Goal: Transaction & Acquisition: Book appointment/travel/reservation

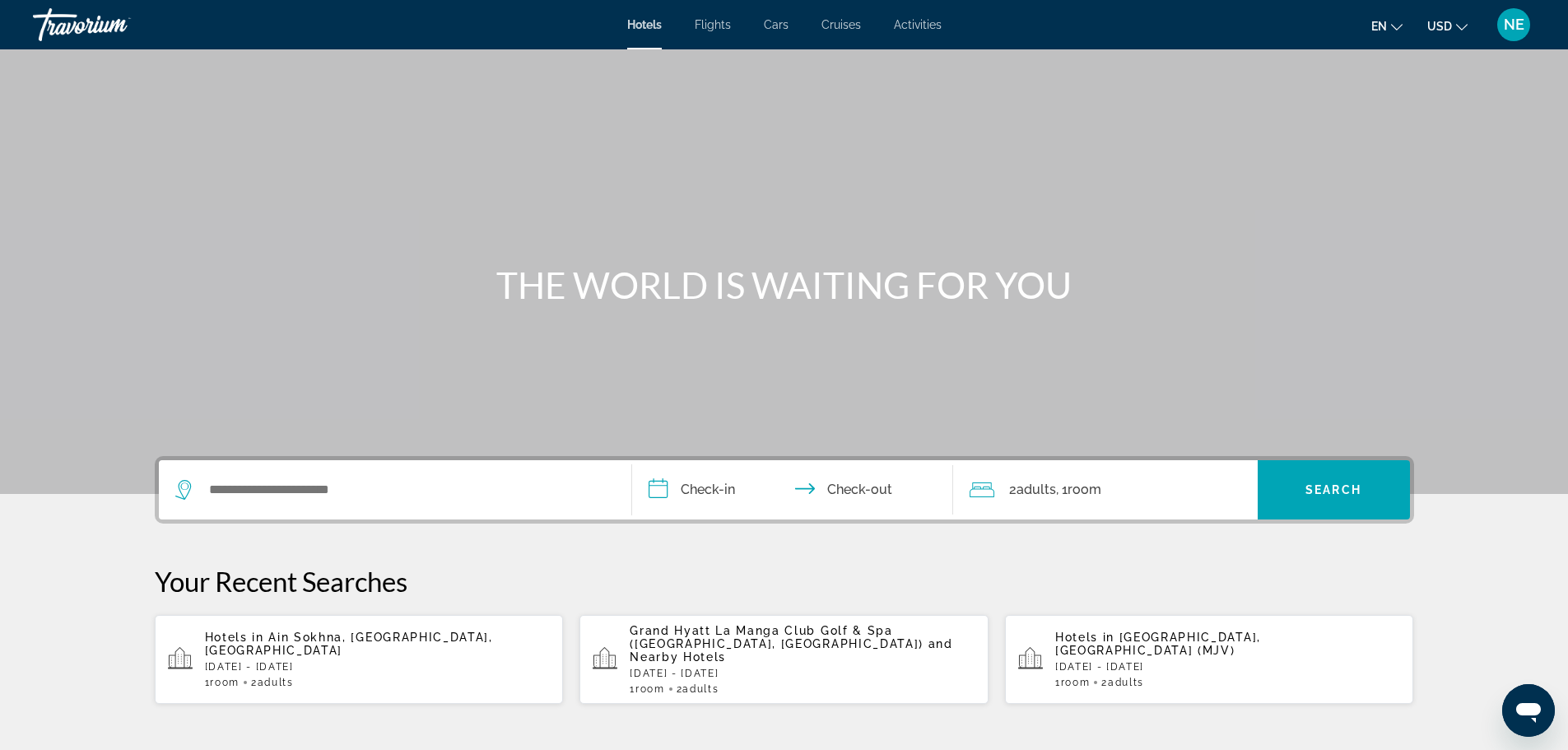
click at [942, 31] on span "Activities" at bounding box center [917, 24] width 48 height 14
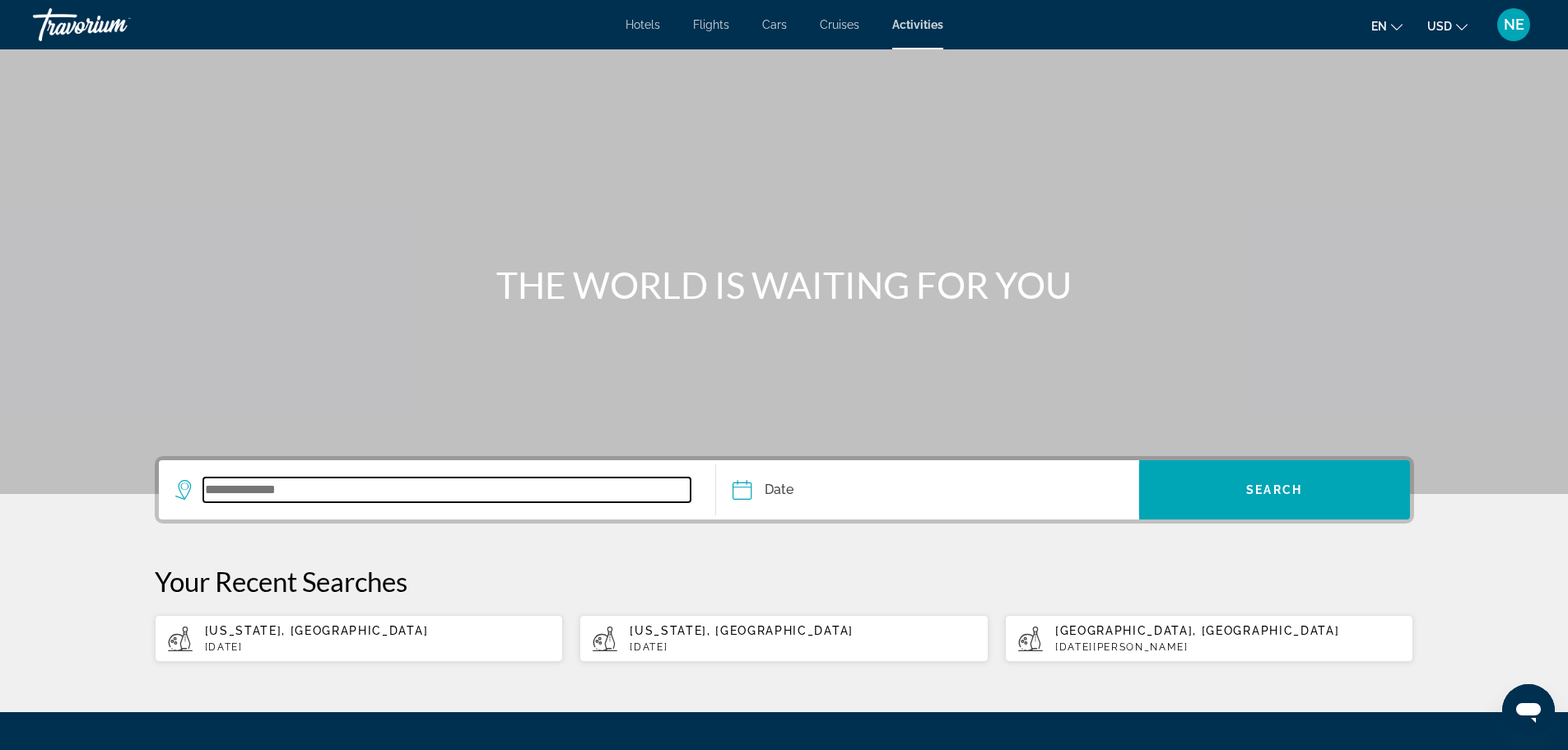
click at [203, 502] on input "Search widget" at bounding box center [447, 490] width 488 height 24
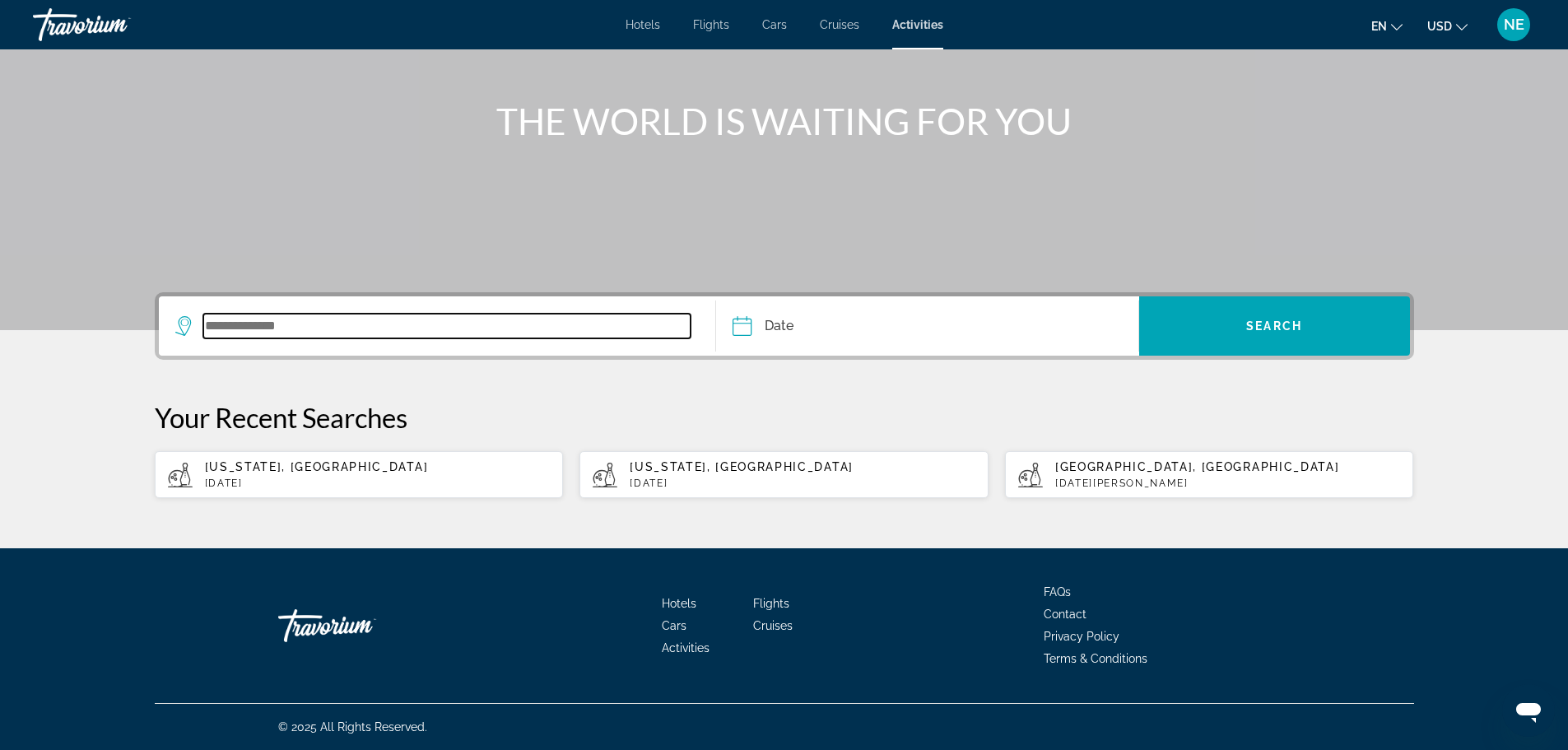
scroll to position [391, 0]
click at [205, 460] on span "[US_STATE], [GEOGRAPHIC_DATA]" at bounding box center [317, 466] width 224 height 14
type input "**********"
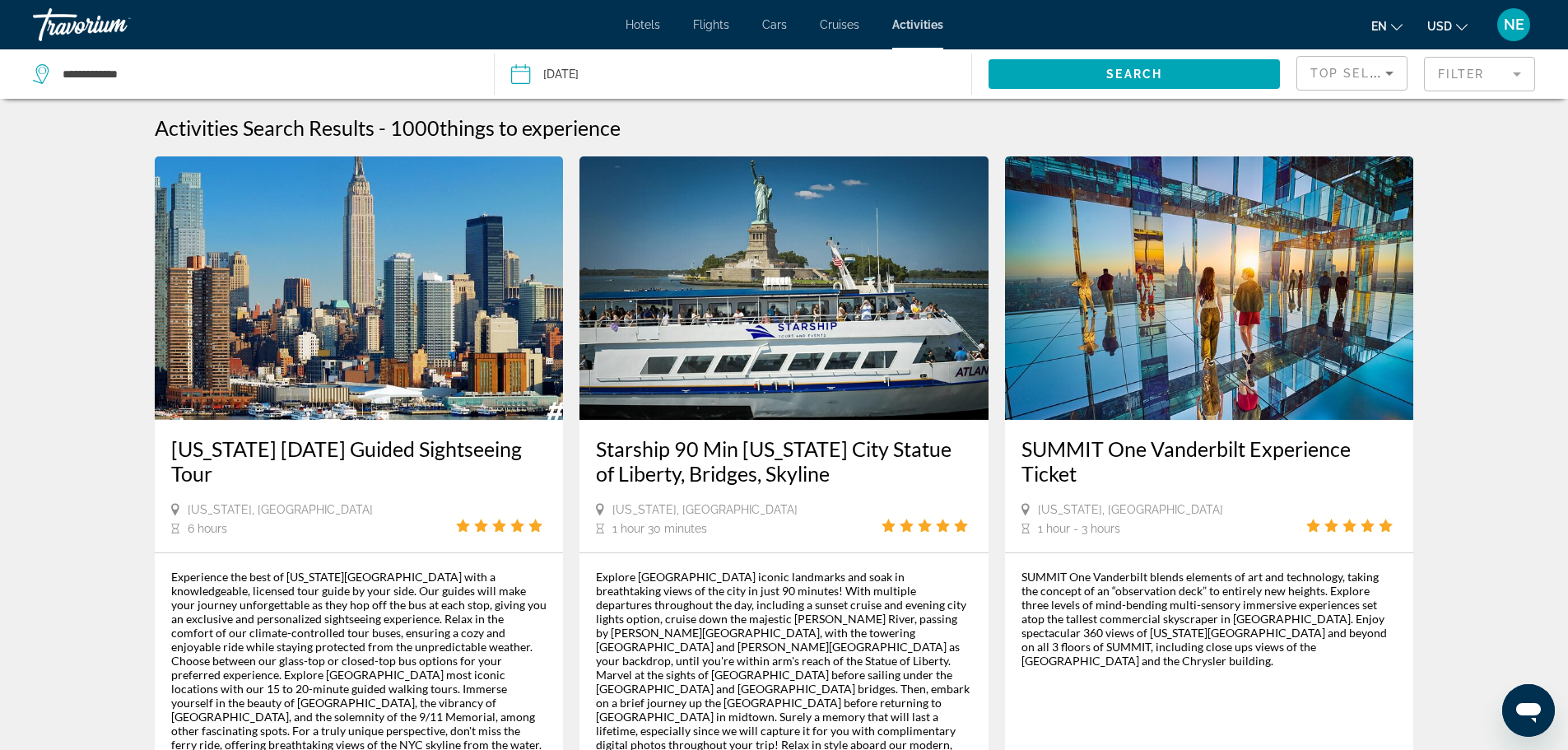
click at [1439, 79] on mat-form-field "Filter" at bounding box center [1479, 74] width 111 height 34
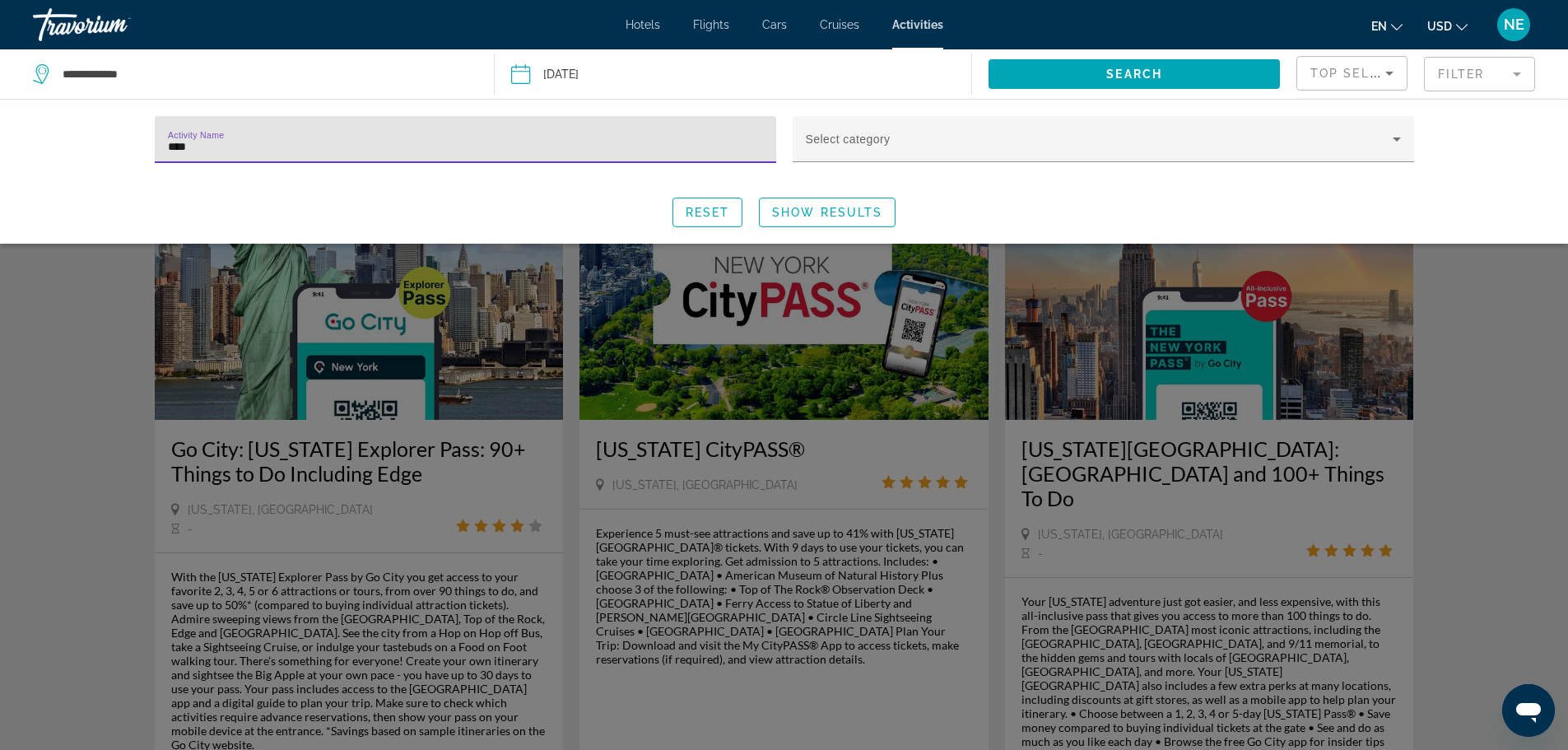
type input "****"
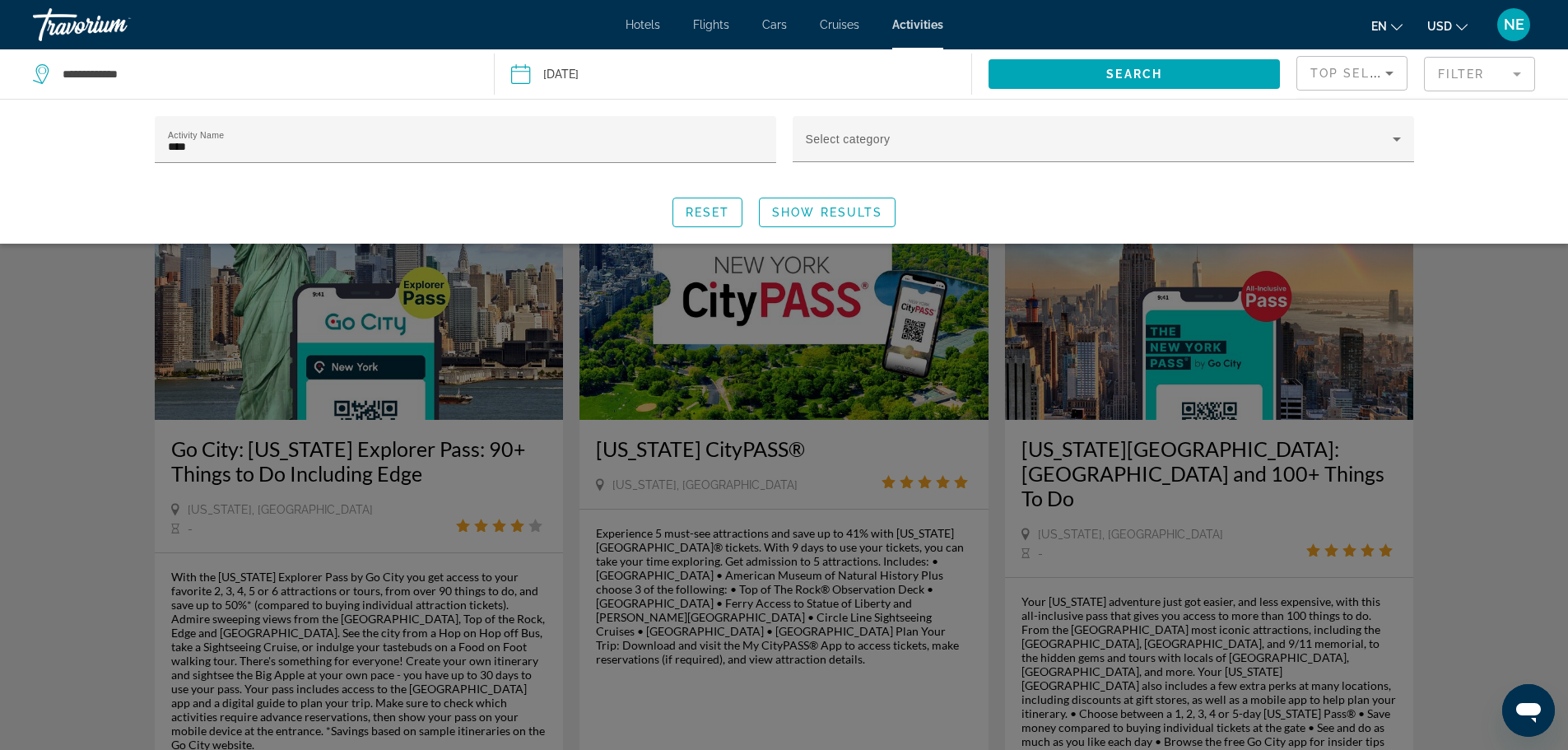
click at [1302, 180] on div "Search widget" at bounding box center [1104, 171] width 622 height 18
click at [841, 232] on span "Search widget" at bounding box center [827, 212] width 135 height 40
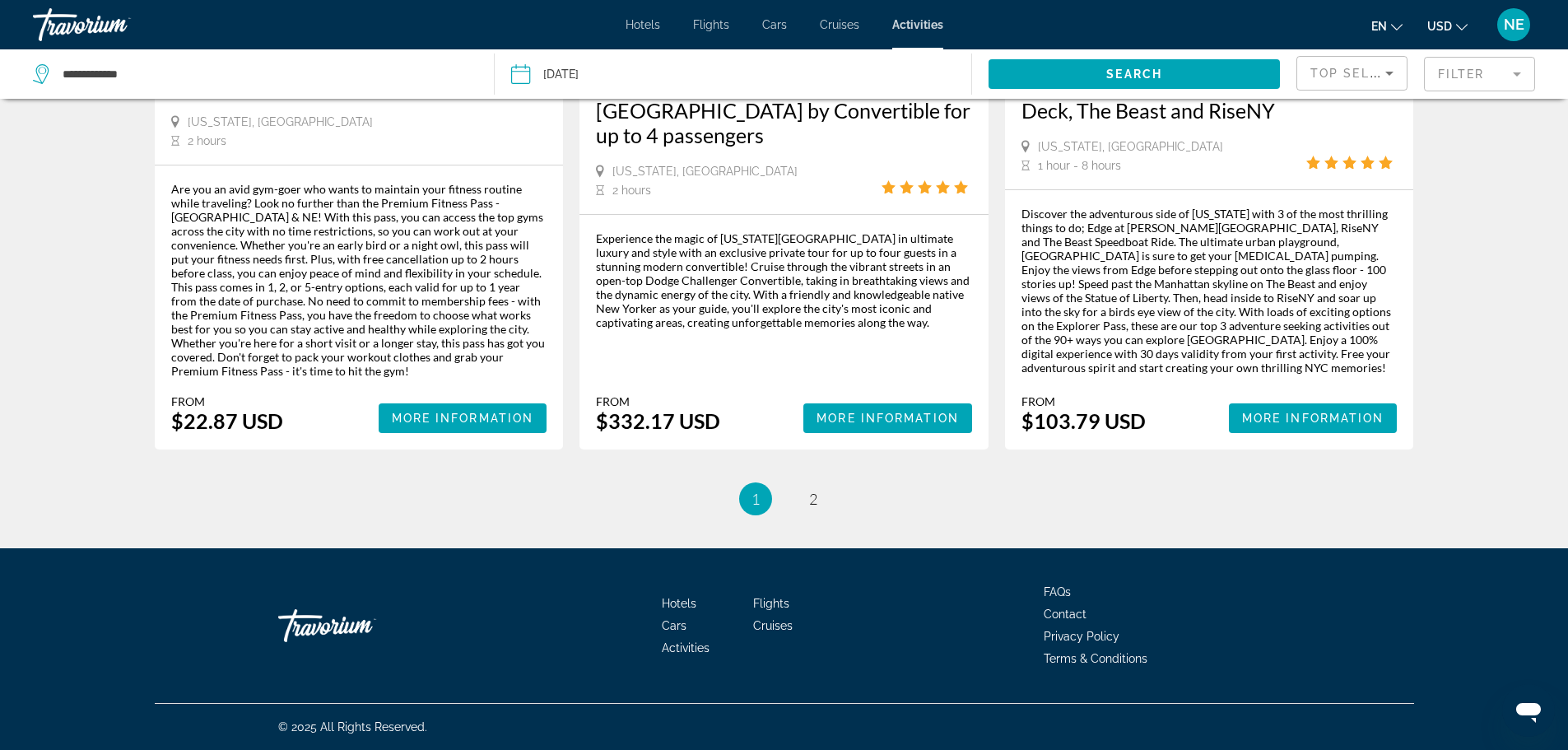
scroll to position [3141, 0]
click at [827, 514] on link "page 2" at bounding box center [813, 500] width 29 height 29
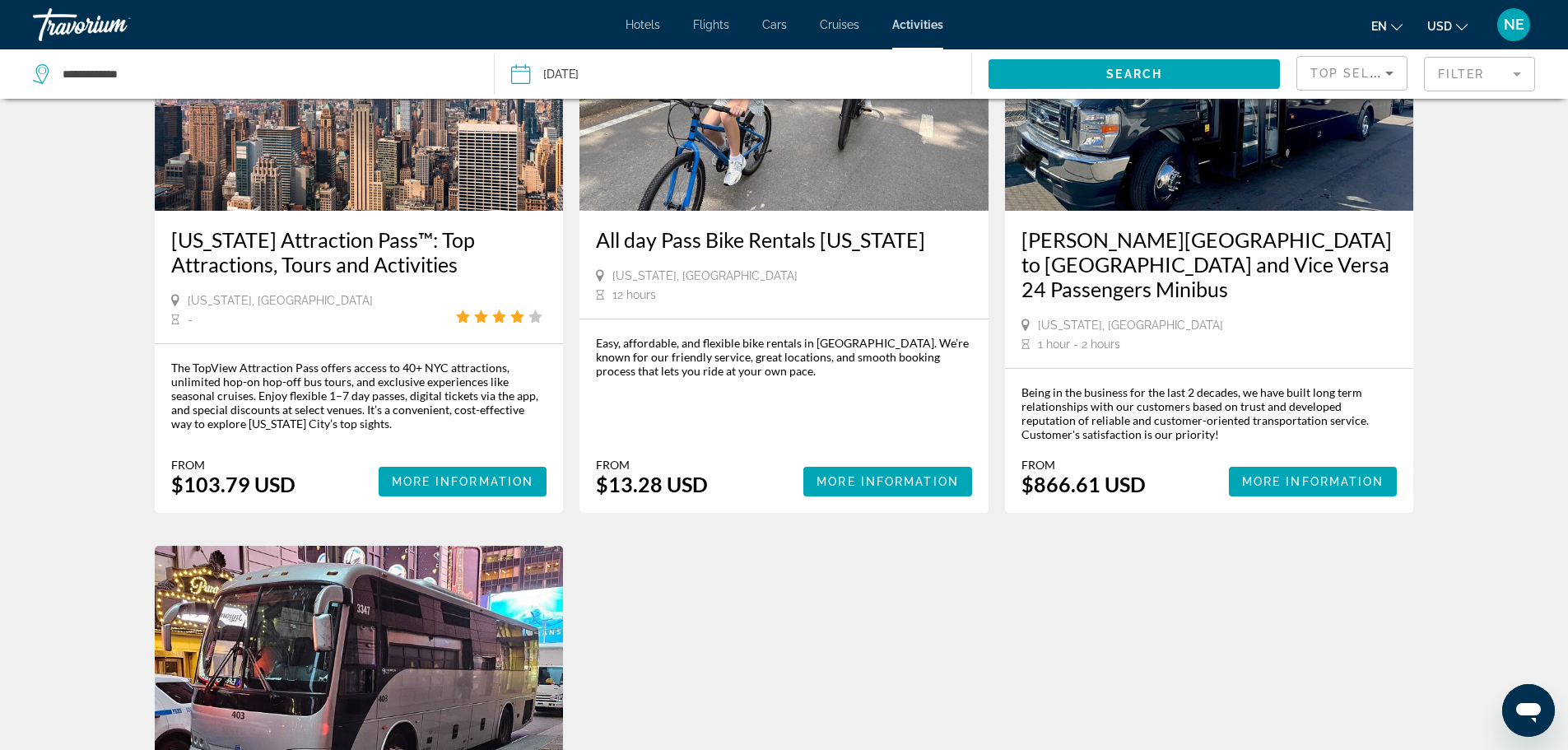
scroll to position [207, 0]
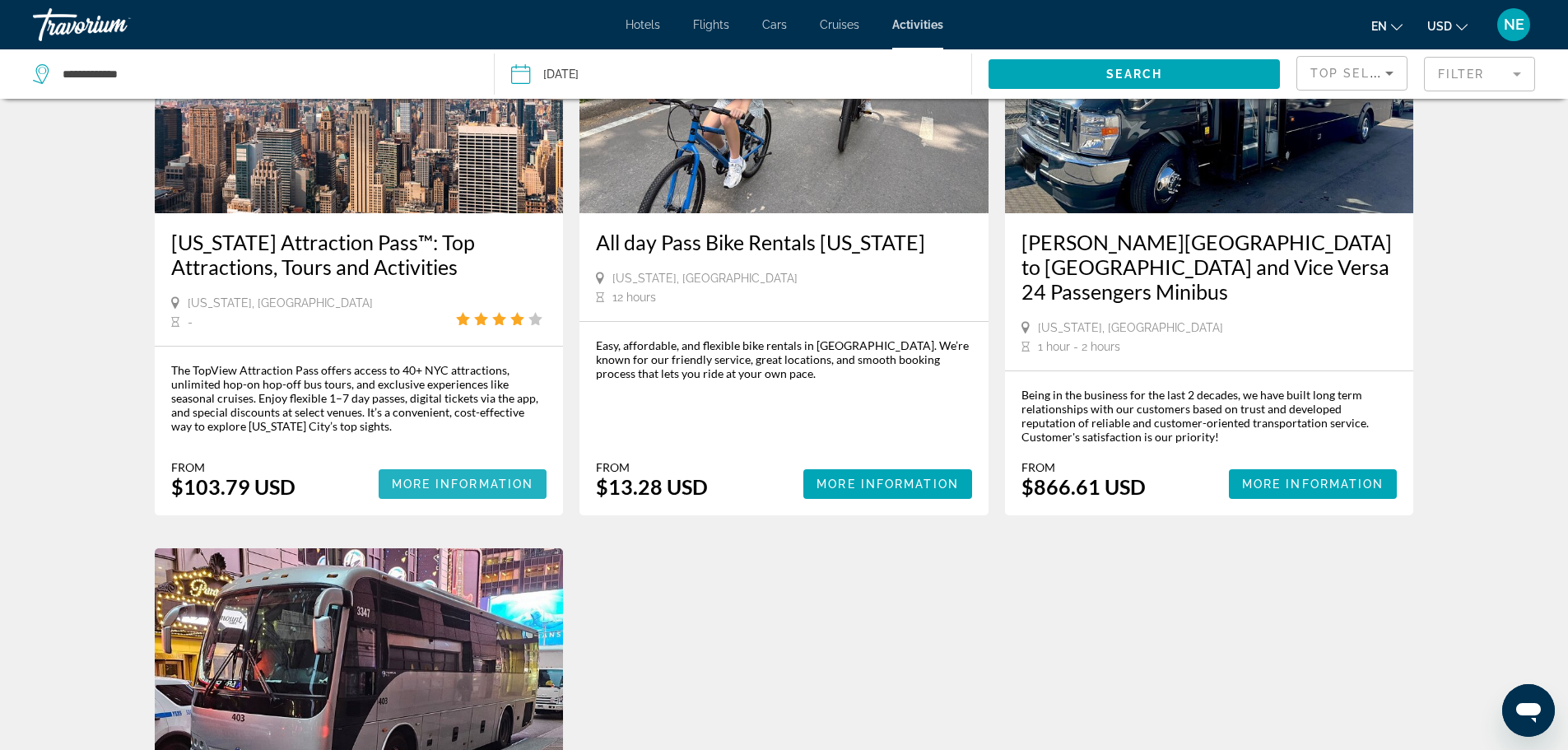
click at [392, 491] on span "More Information" at bounding box center [463, 484] width 142 height 14
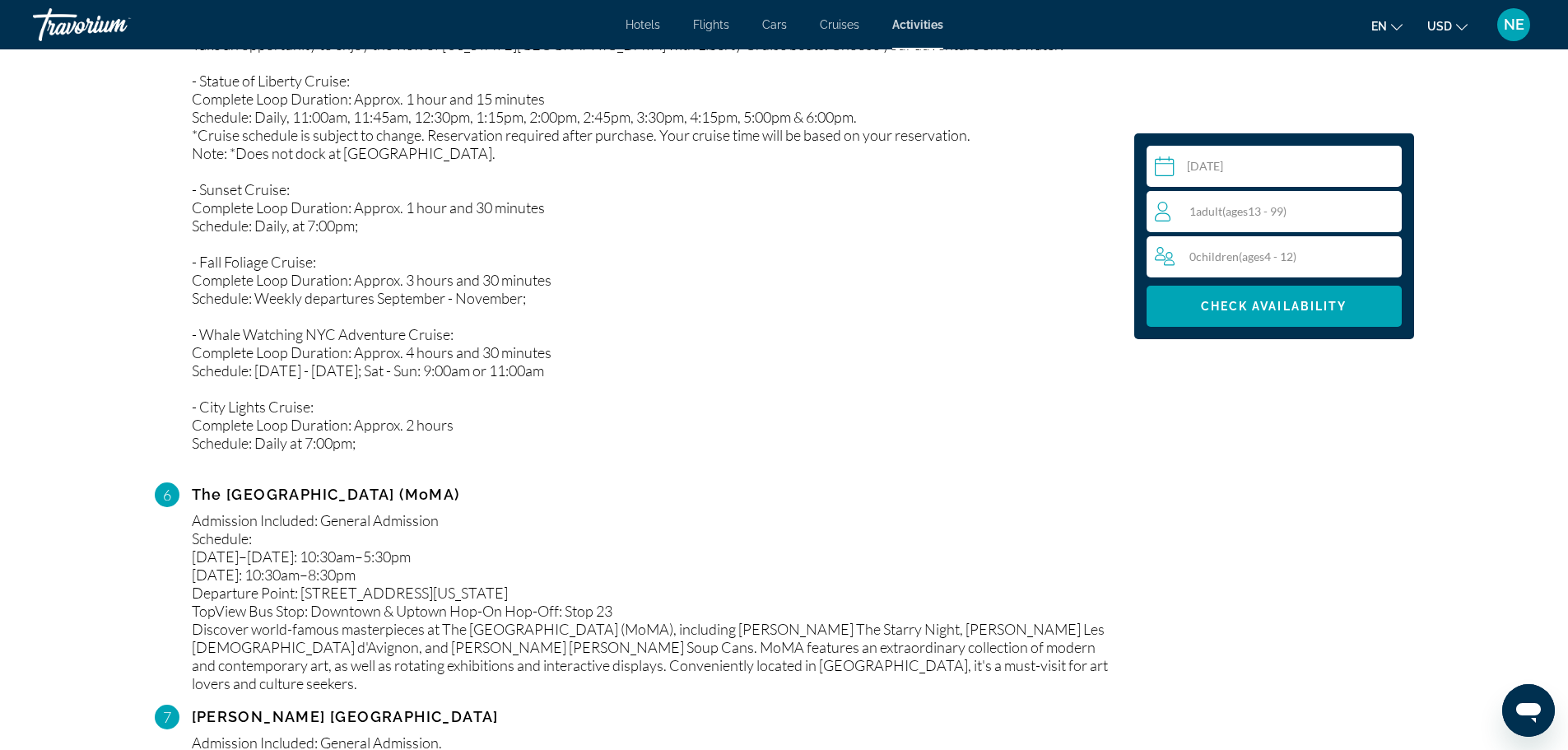
scroll to position [2533, 0]
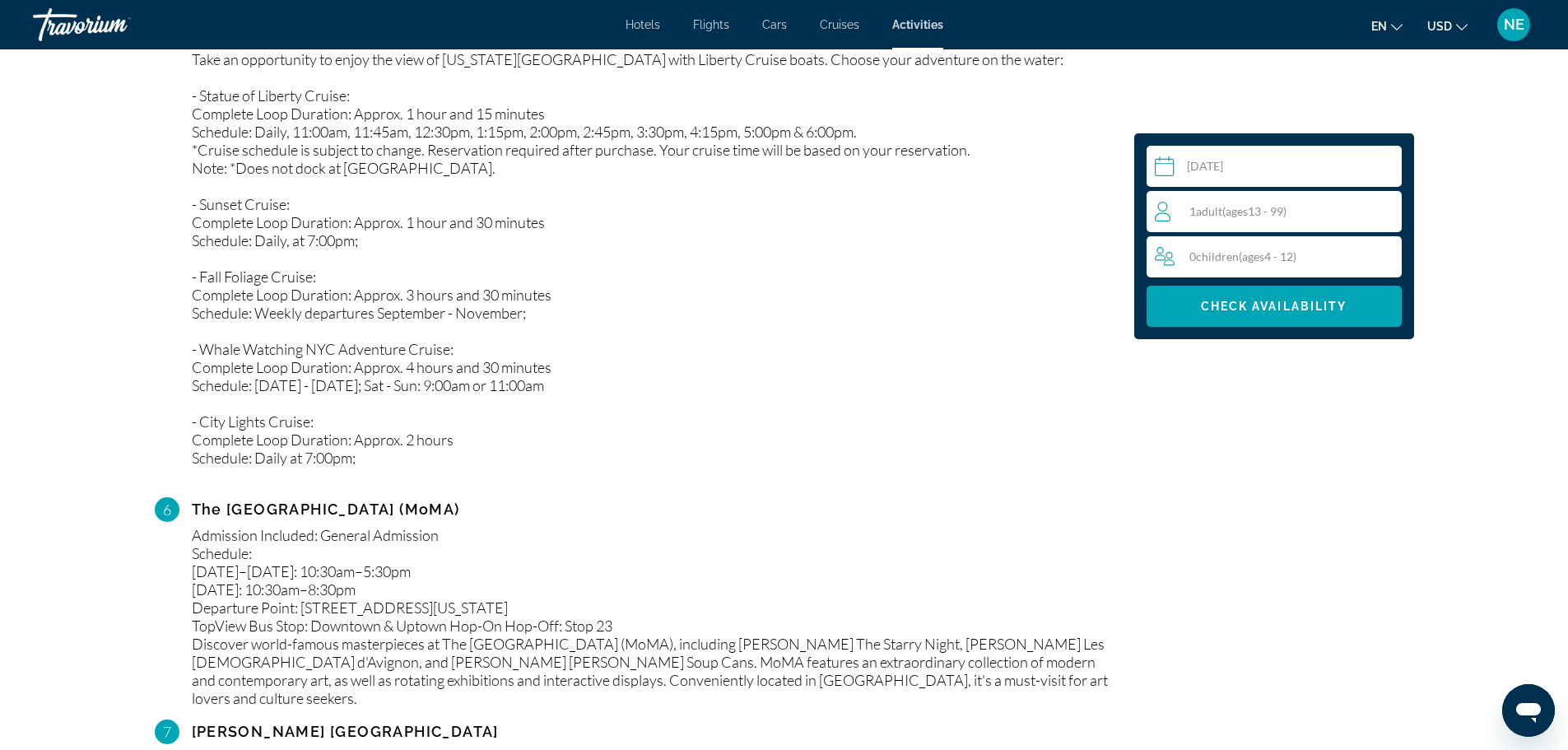
click at [1372, 38] on button "en English Español Français Italiano Português русский" at bounding box center [1387, 26] width 32 height 24
click at [1317, 184] on button "русский" at bounding box center [1353, 173] width 73 height 22
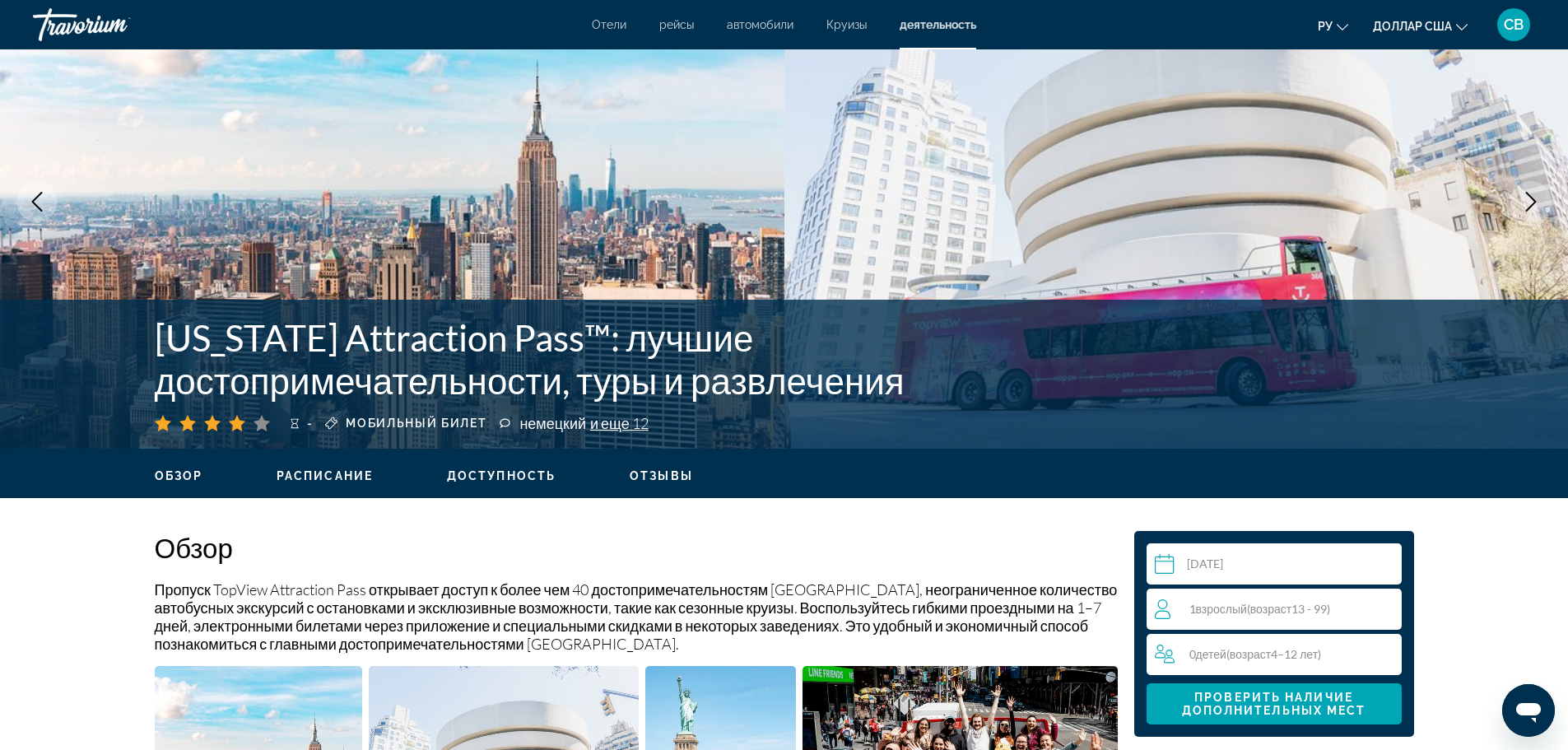
scroll to position [62, 0]
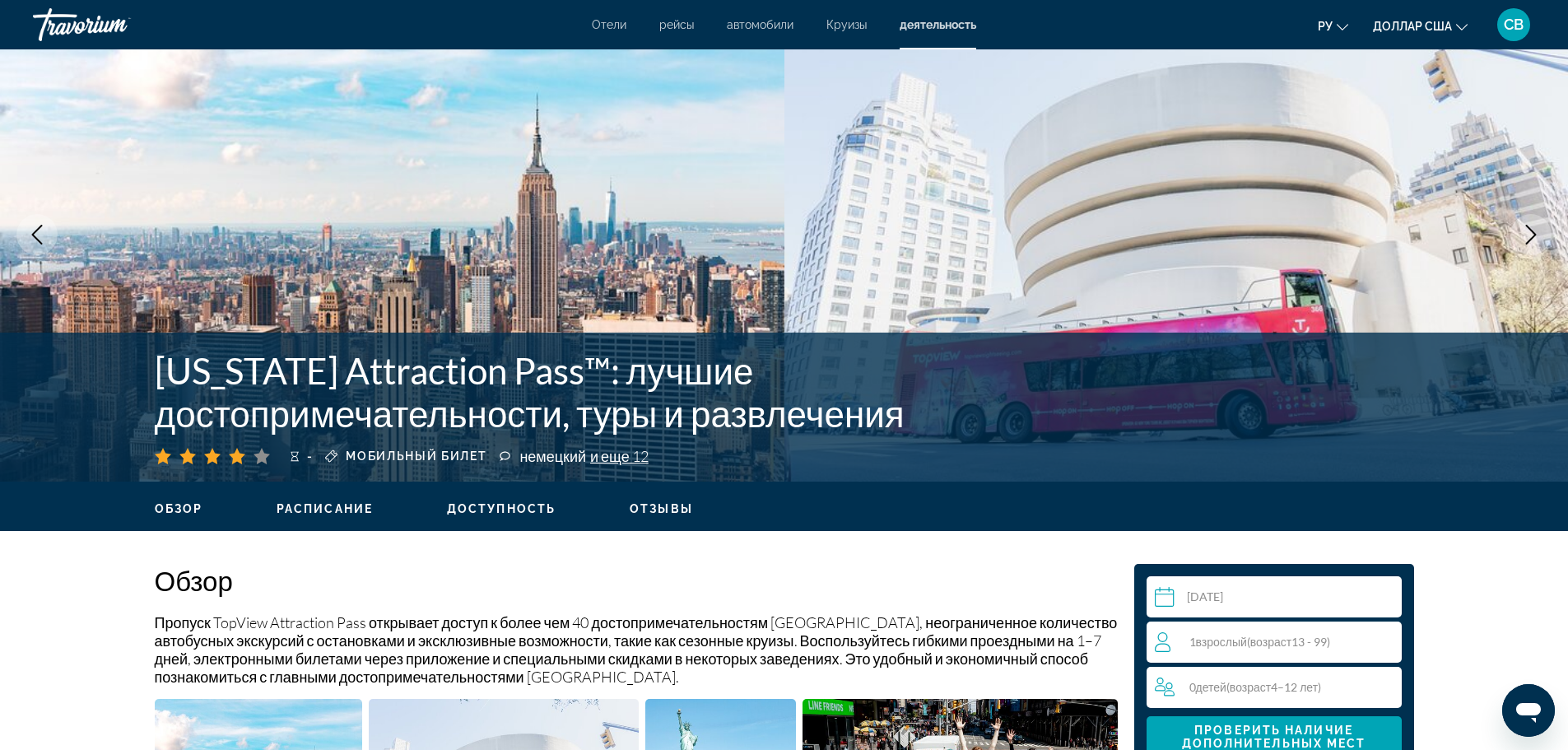
click at [1318, 38] on button "ру Английский Español французский Итальяно португальский русский" at bounding box center [1333, 26] width 31 height 24
click at [1253, 72] on font "Английский" at bounding box center [1285, 66] width 65 height 14
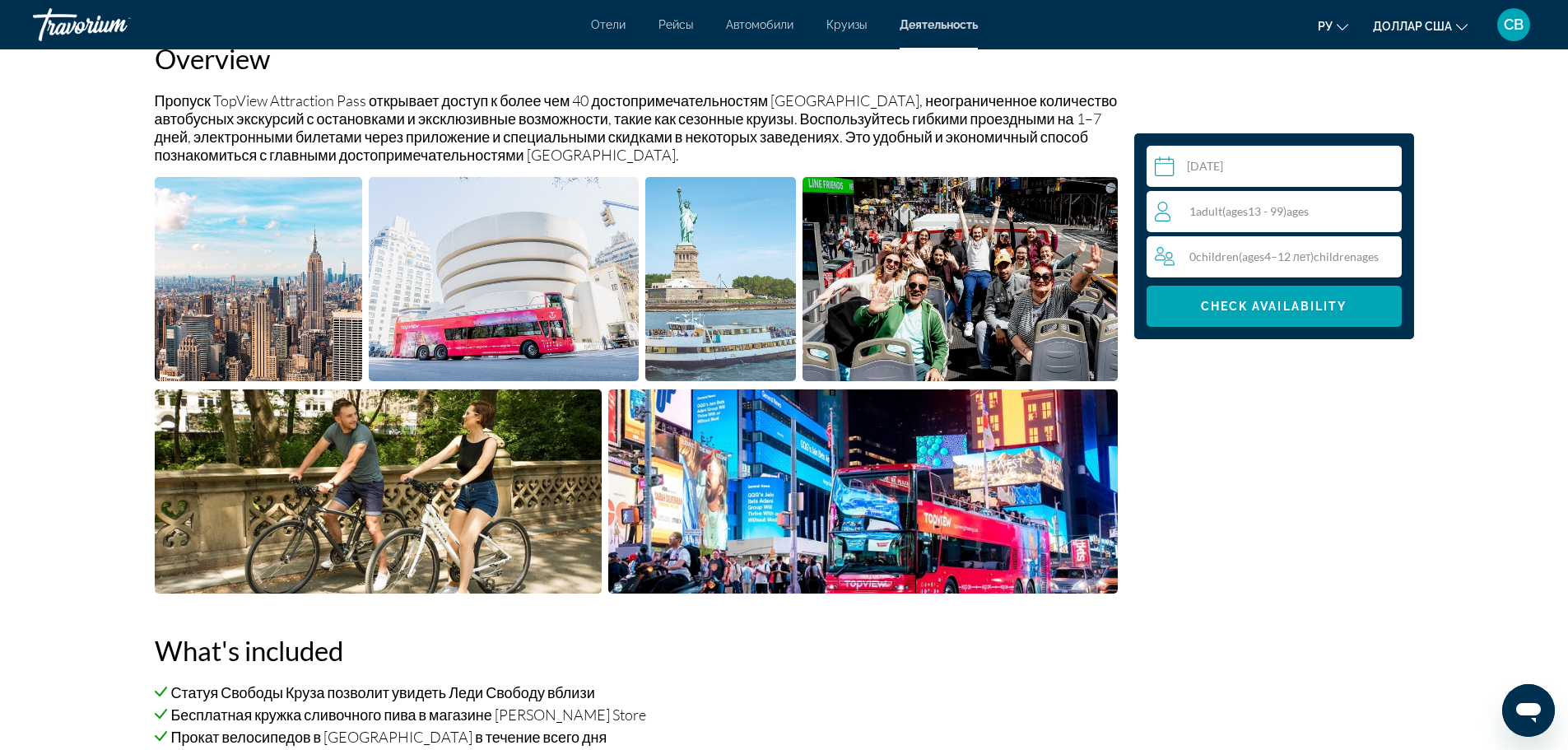
scroll to position [632, 0]
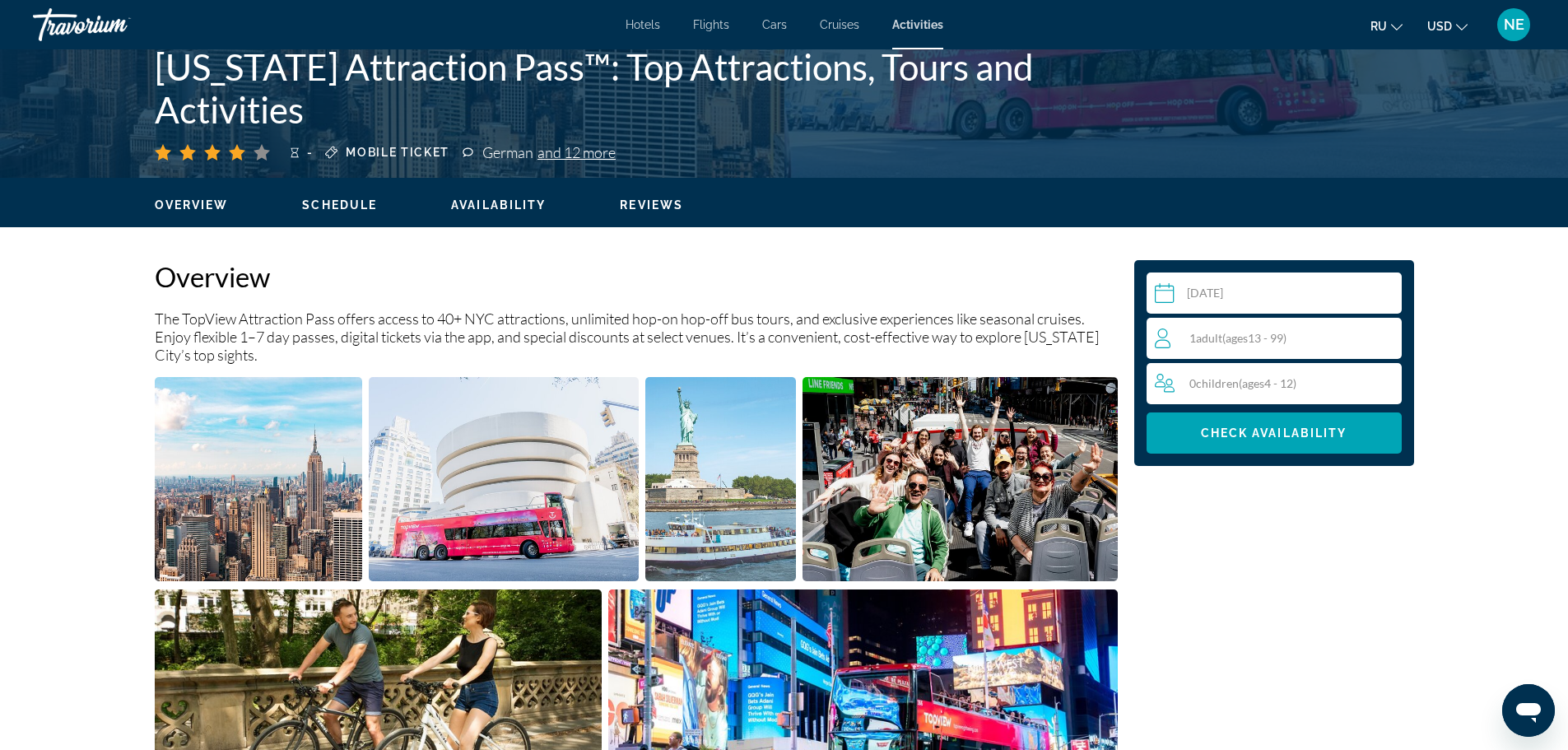
scroll to position [366, 0]
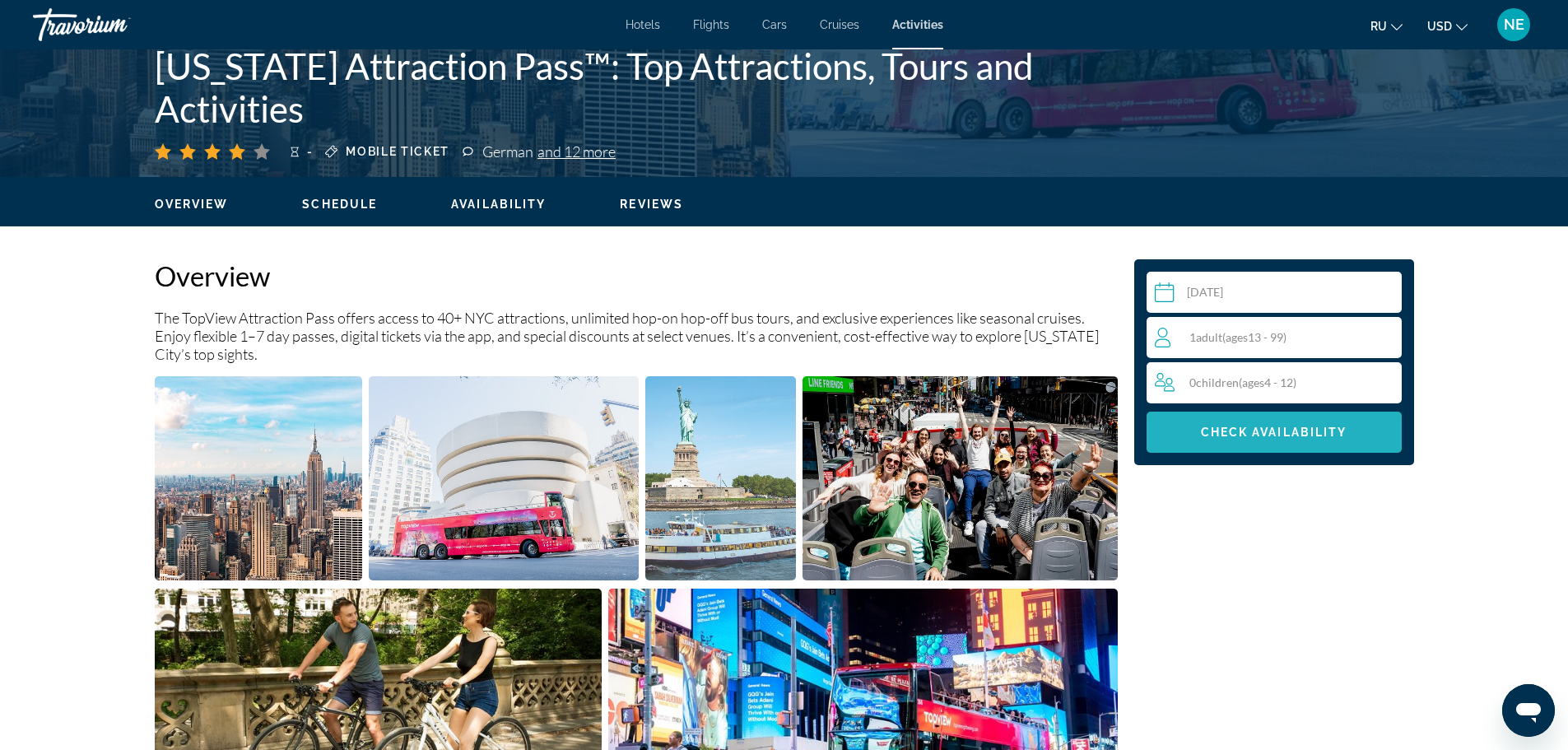
click at [1339, 439] on span "Check Availability" at bounding box center [1274, 432] width 147 height 14
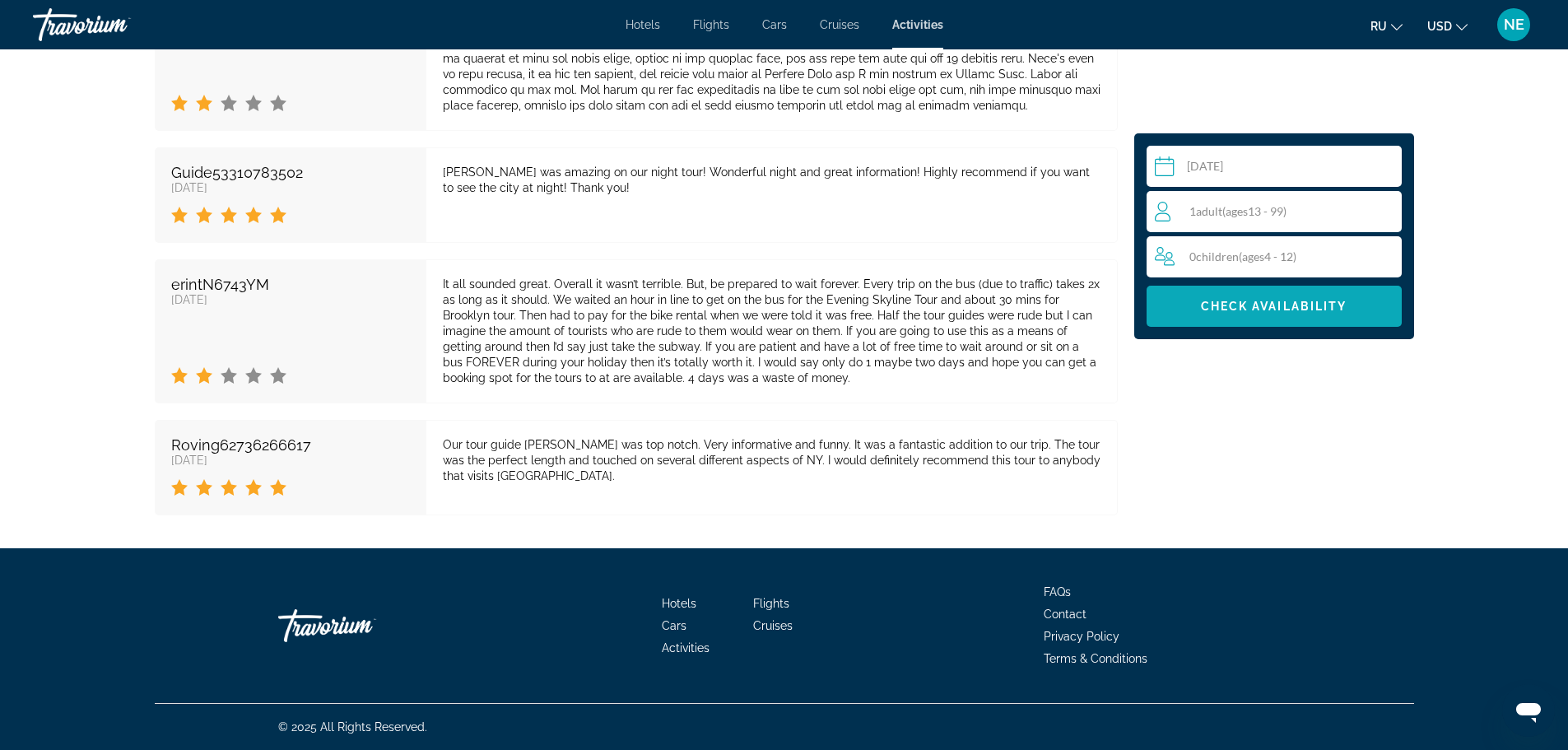
scroll to position [11030, 0]
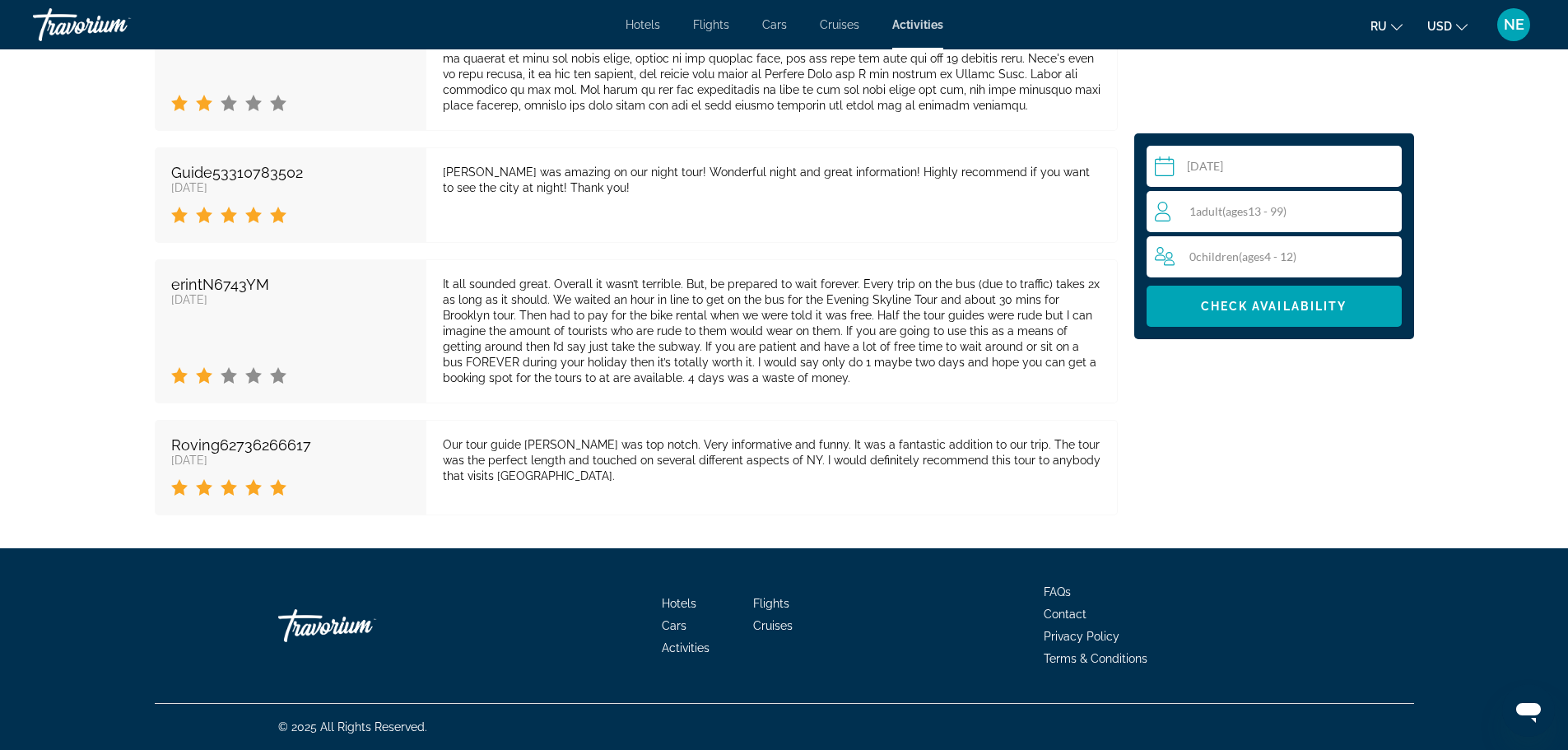
click at [1298, 313] on span "Check Availability" at bounding box center [1274, 306] width 147 height 14
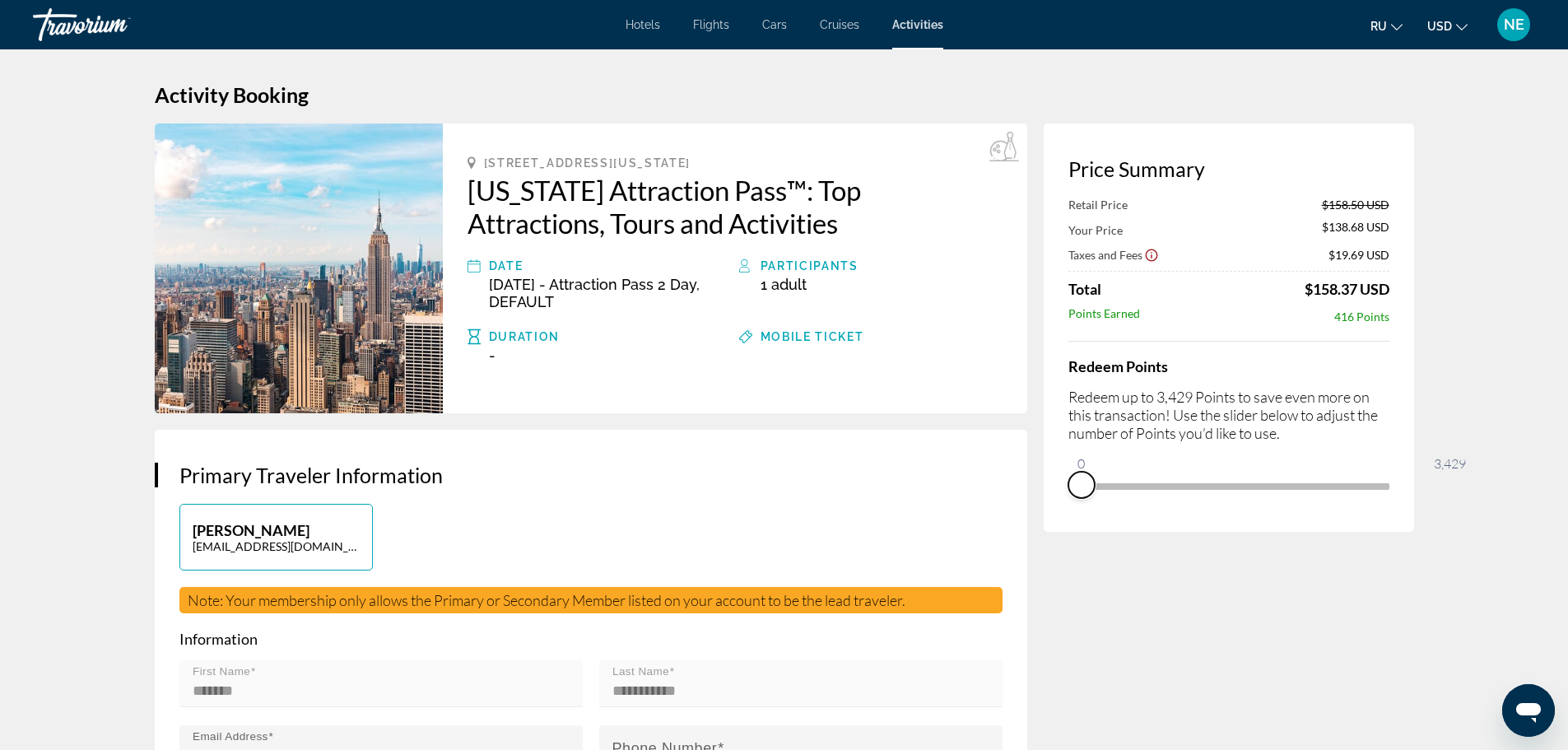
click at [1095, 498] on span "ngx-slider" at bounding box center [1081, 484] width 26 height 26
click at [792, 294] on span "Adult" at bounding box center [789, 284] width 35 height 17
click at [739, 276] on icon "Main content" at bounding box center [745, 266] width 14 height 20
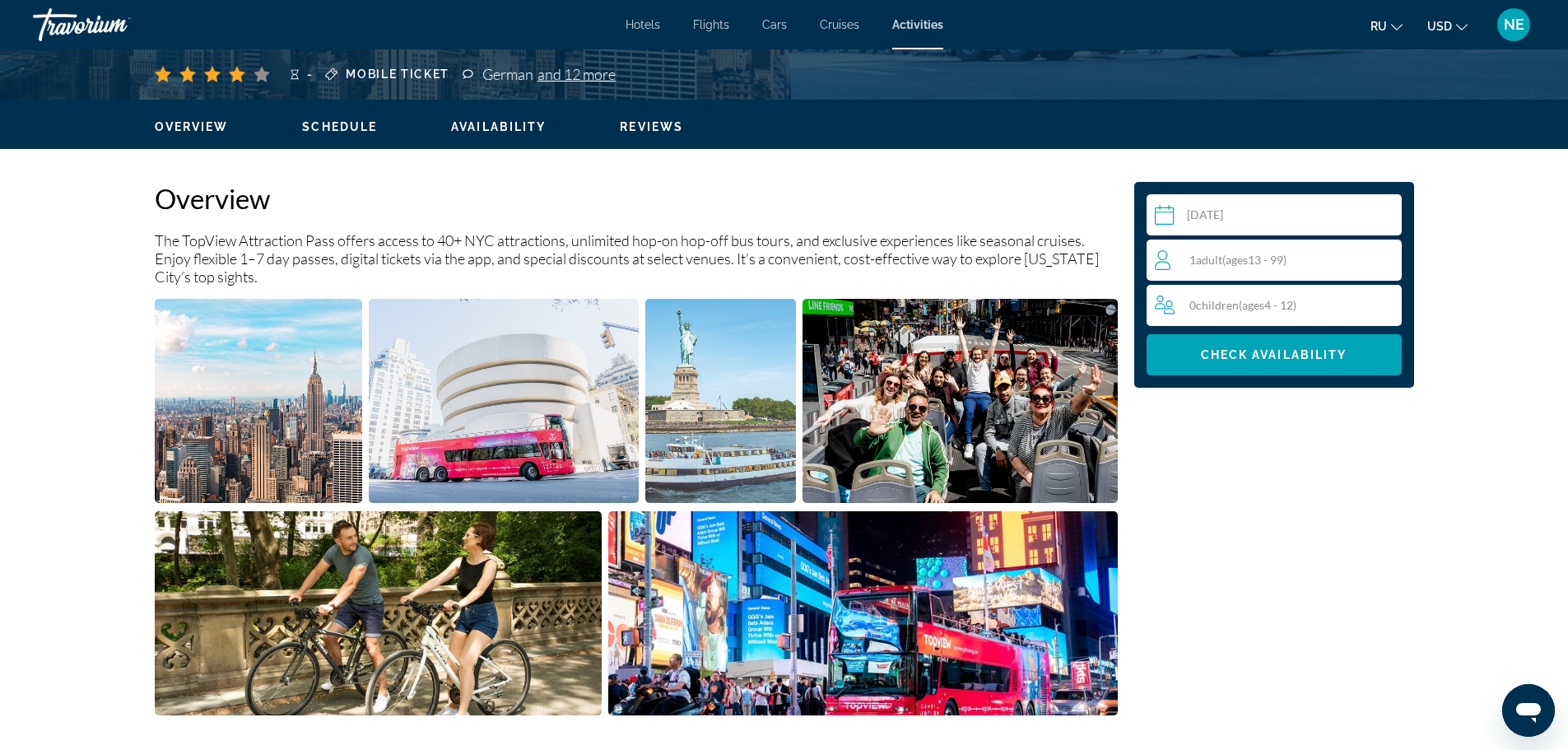
scroll to position [547, 0]
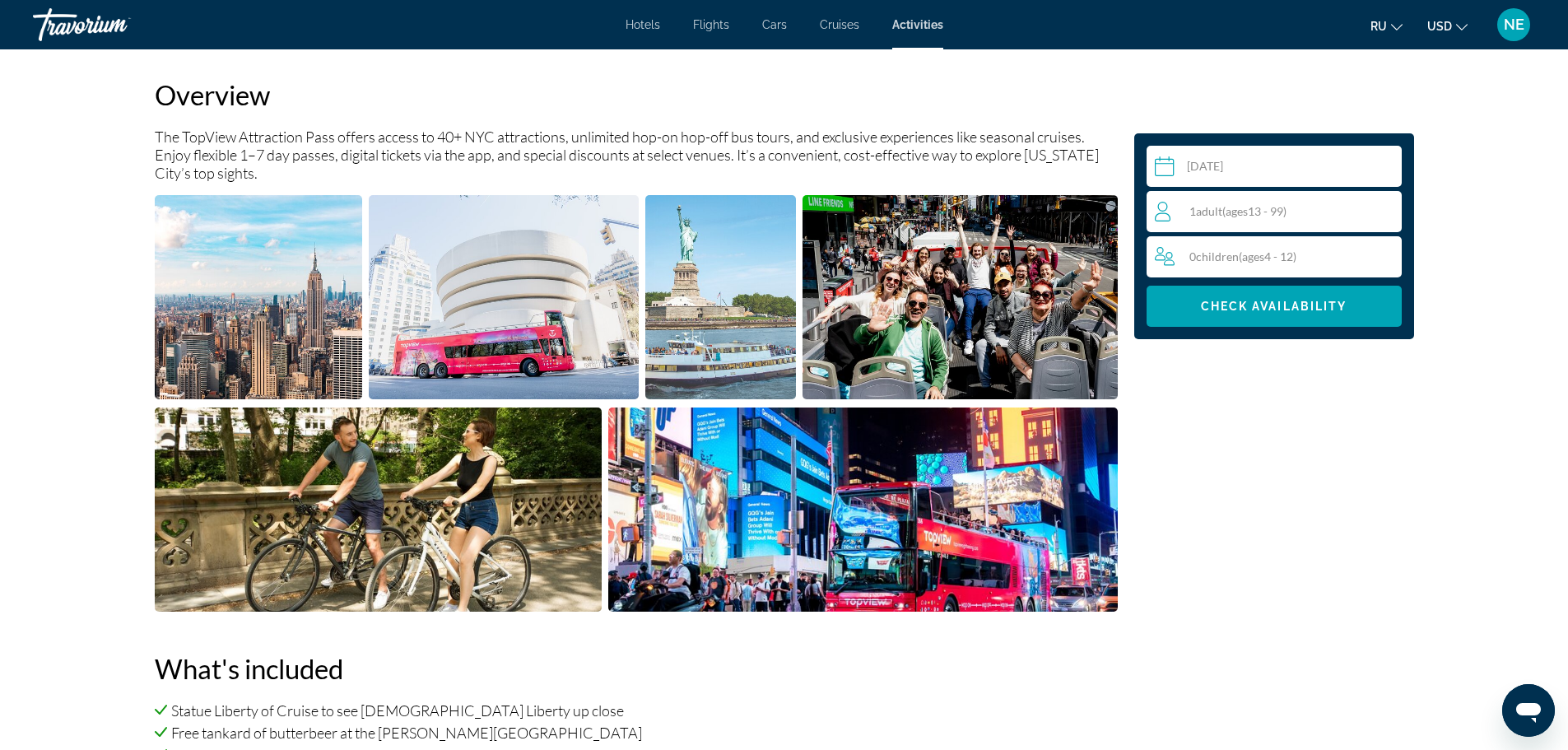
click at [1287, 218] on span "( ages [DEMOGRAPHIC_DATA])" at bounding box center [1254, 212] width 64 height 14
click at [1393, 221] on icon "Increment adults" at bounding box center [1385, 211] width 14 height 20
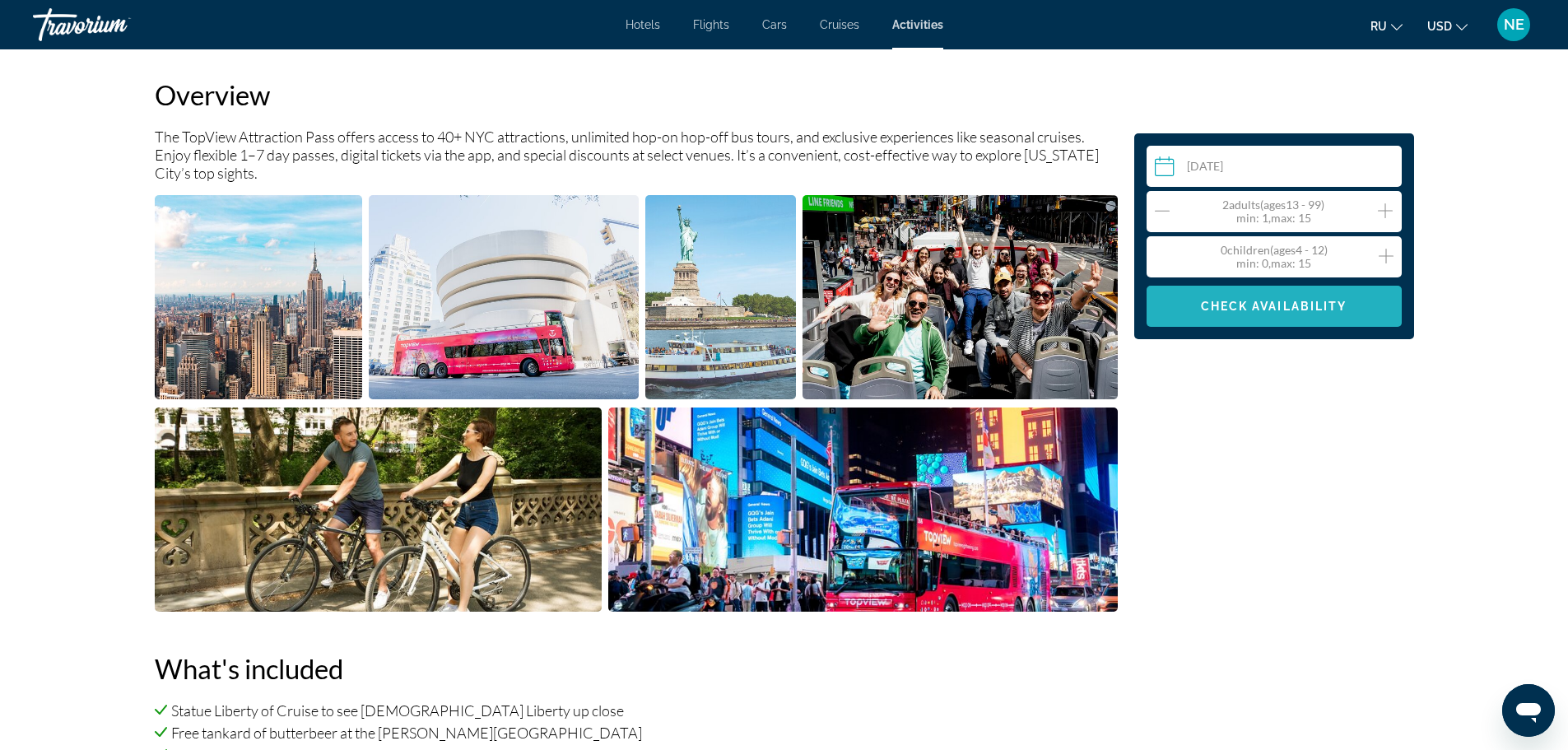
click at [1347, 313] on span "Check Availability" at bounding box center [1274, 306] width 147 height 14
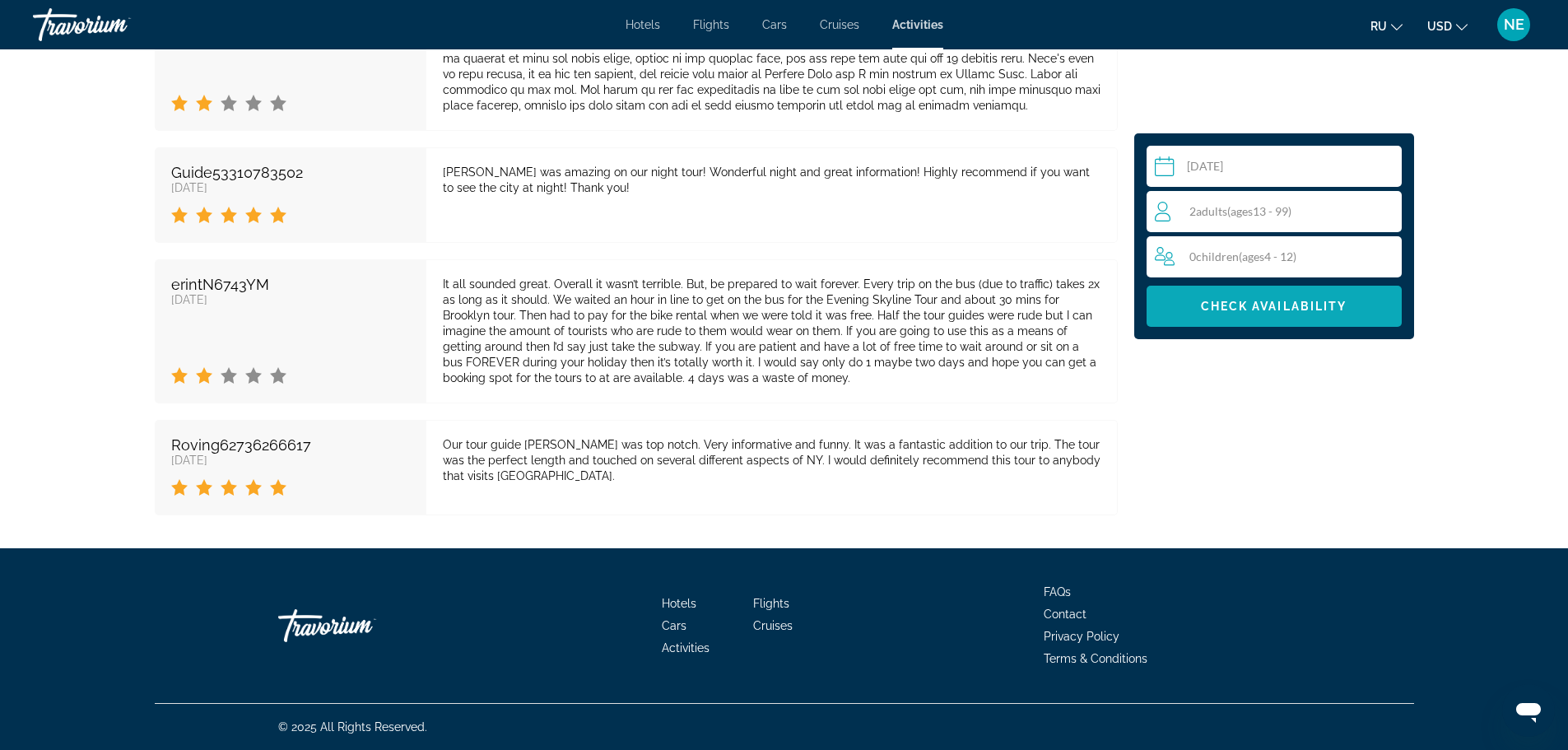
scroll to position [11030, 0]
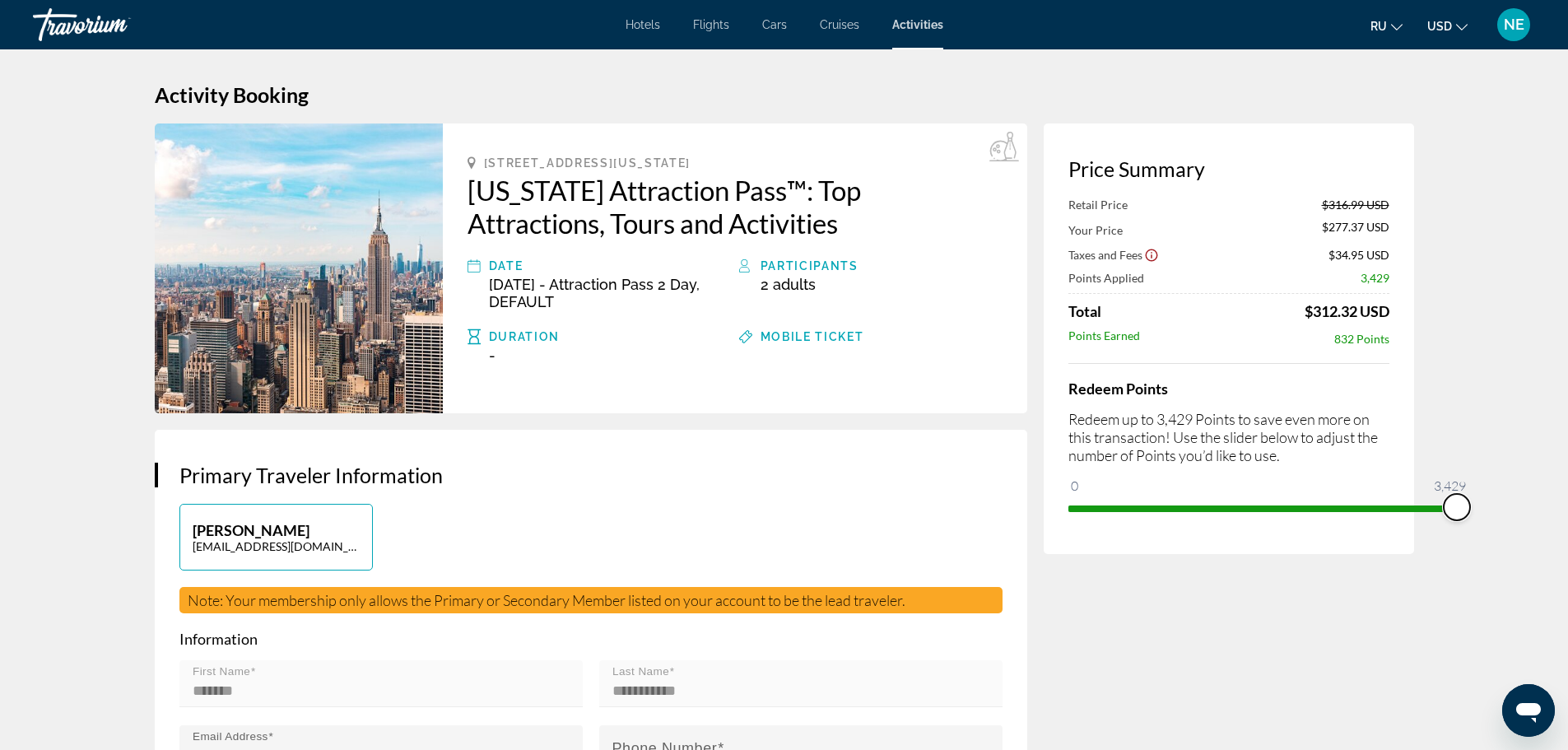
drag, startPoint x: 1112, startPoint y: 599, endPoint x: 1555, endPoint y: 622, distance: 443.6
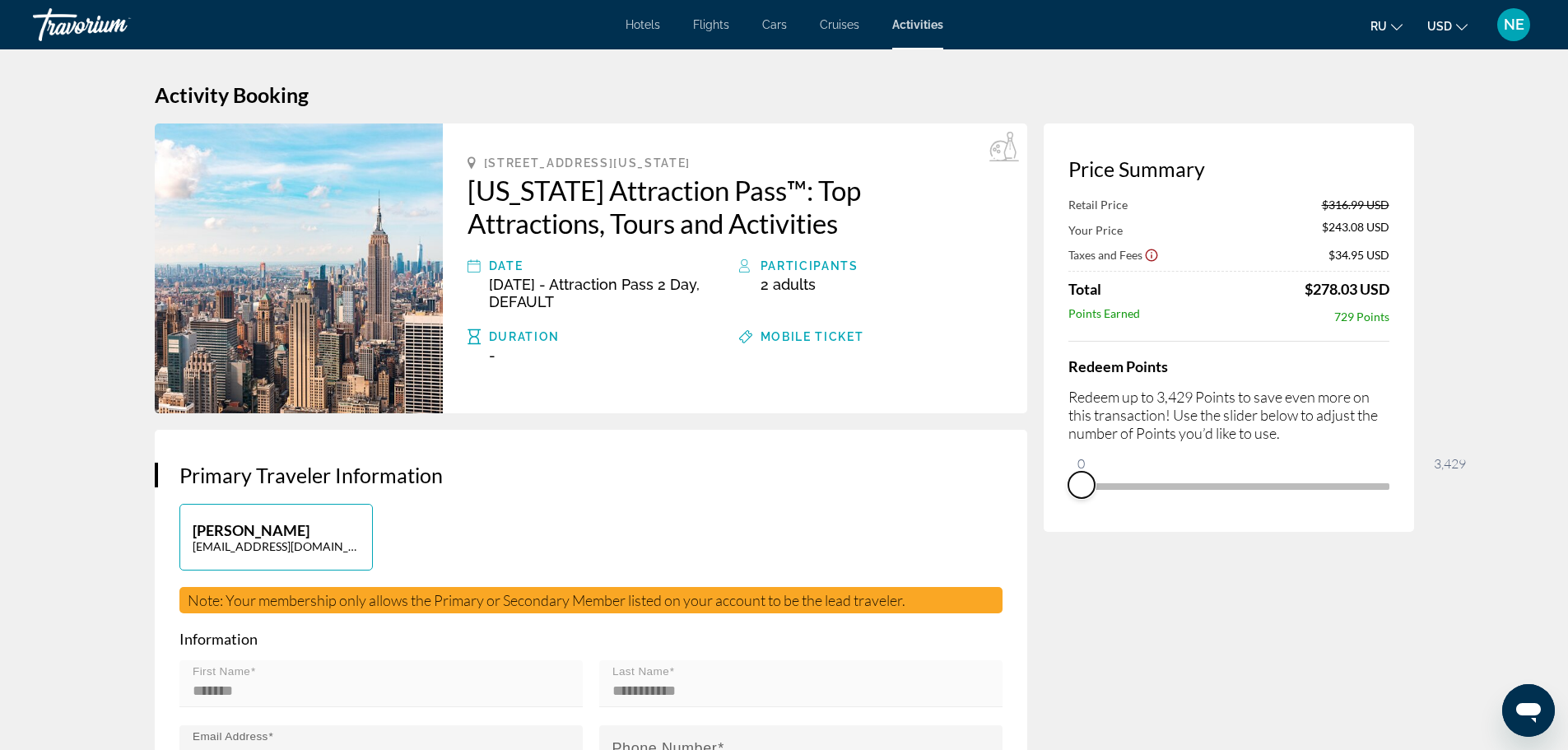
drag, startPoint x: 1477, startPoint y: 622, endPoint x: 1066, endPoint y: 634, distance: 411.2
click at [1066, 532] on div "Price Summary Retail Price $316.99 USD Your Price $243.08 USD Taxes and Fees $3…" at bounding box center [1230, 328] width 371 height 409
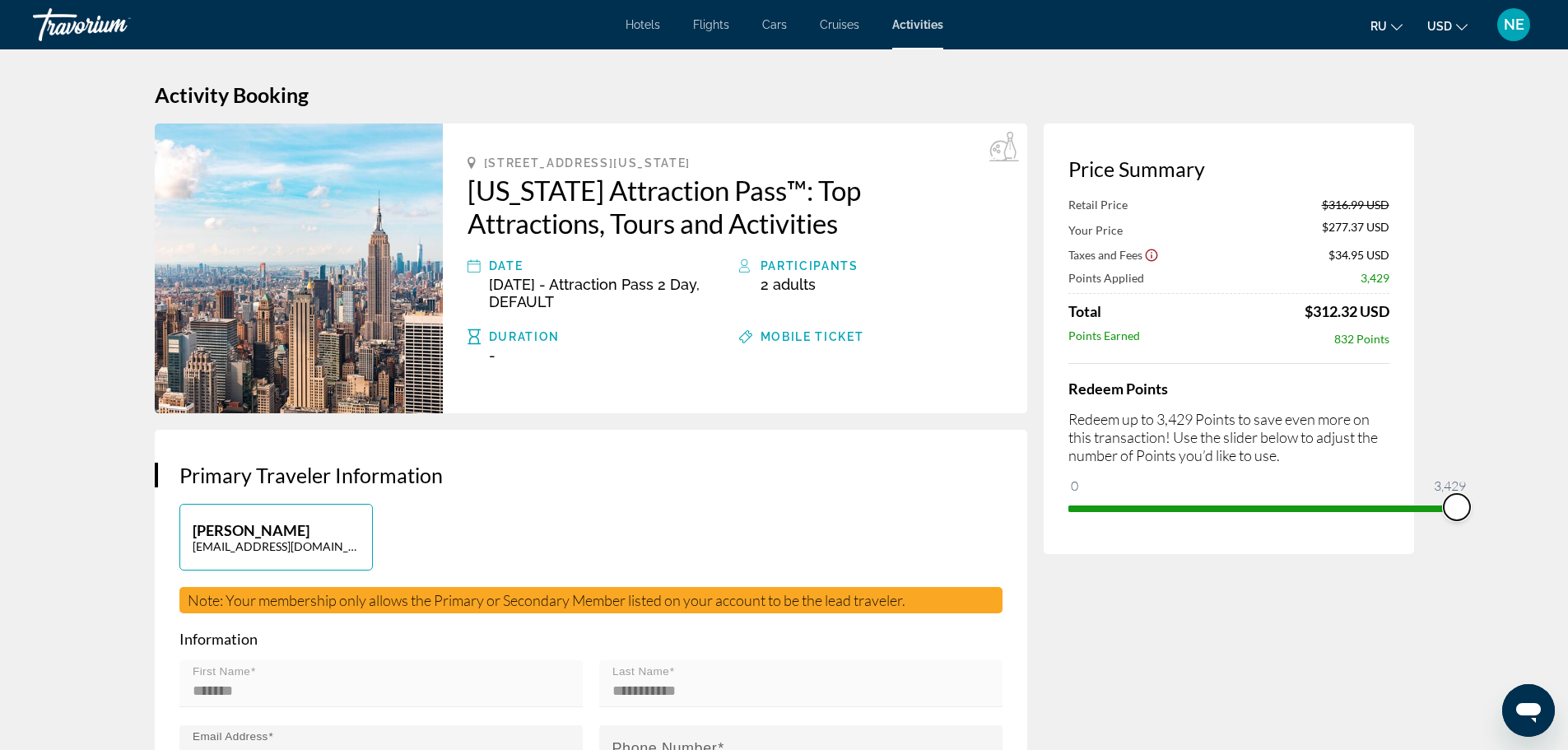
drag, startPoint x: 1105, startPoint y: 600, endPoint x: 1505, endPoint y: 651, distance: 403.2
click at [1414, 555] on div "Price Summary Retail Price $316.99 USD Your Price $277.37 USD Taxes and Fees $3…" at bounding box center [1230, 339] width 371 height 430
